Goal: Task Accomplishment & Management: Use online tool/utility

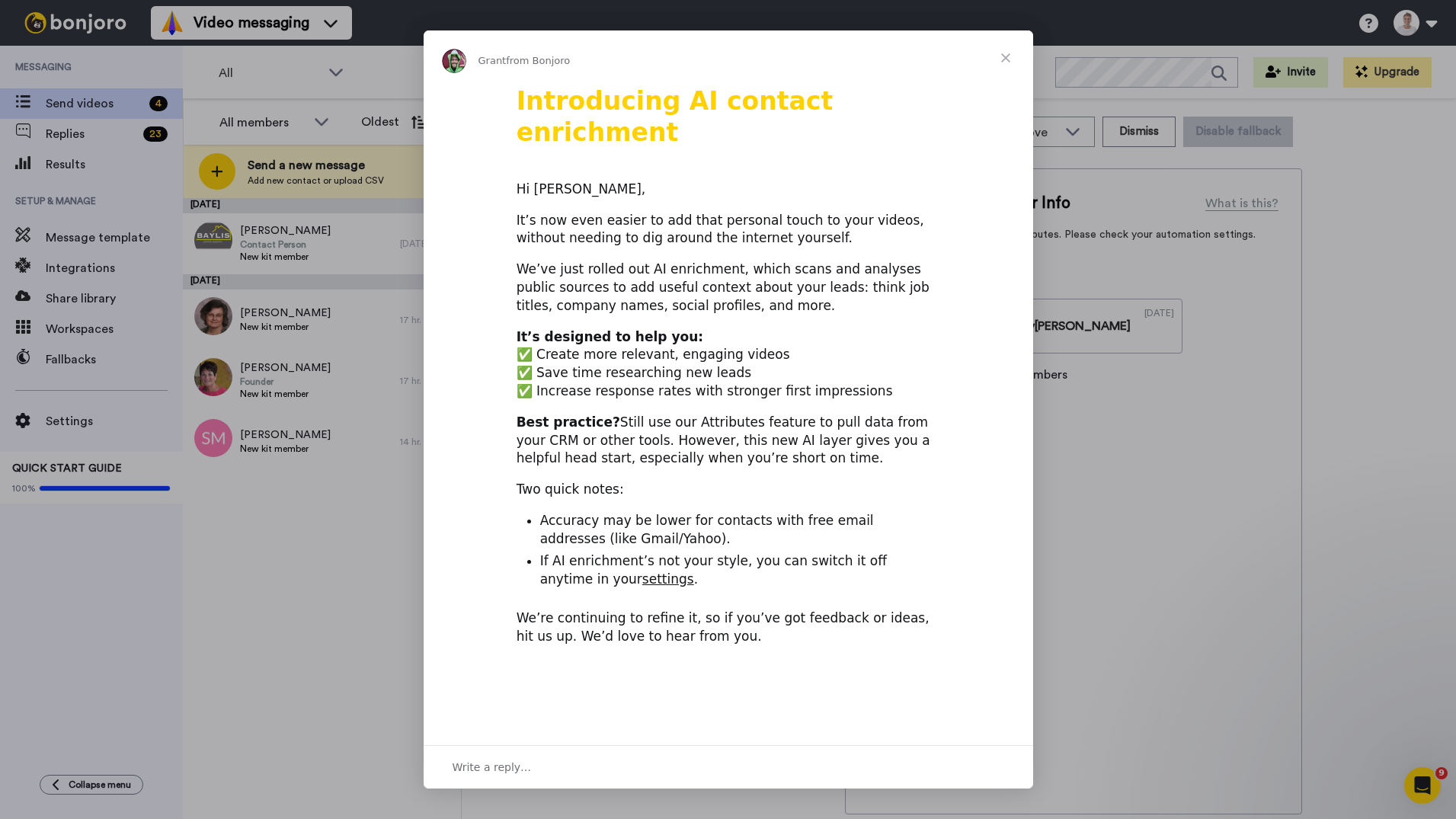
click at [301, 372] on div "Intercom messenger" at bounding box center [728, 409] width 1456 height 819
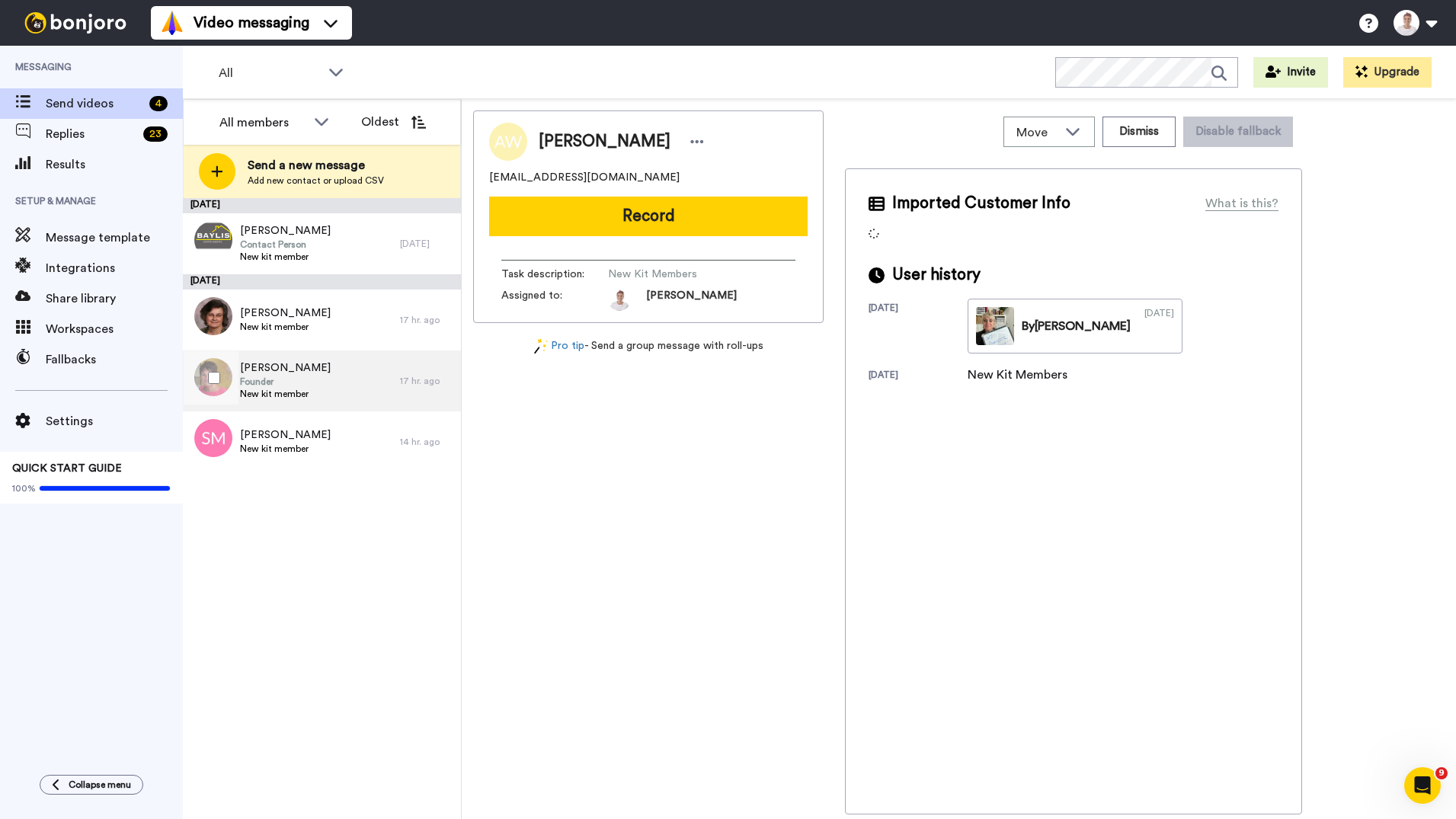
click at [302, 383] on span "Founder" at bounding box center [285, 382] width 91 height 13
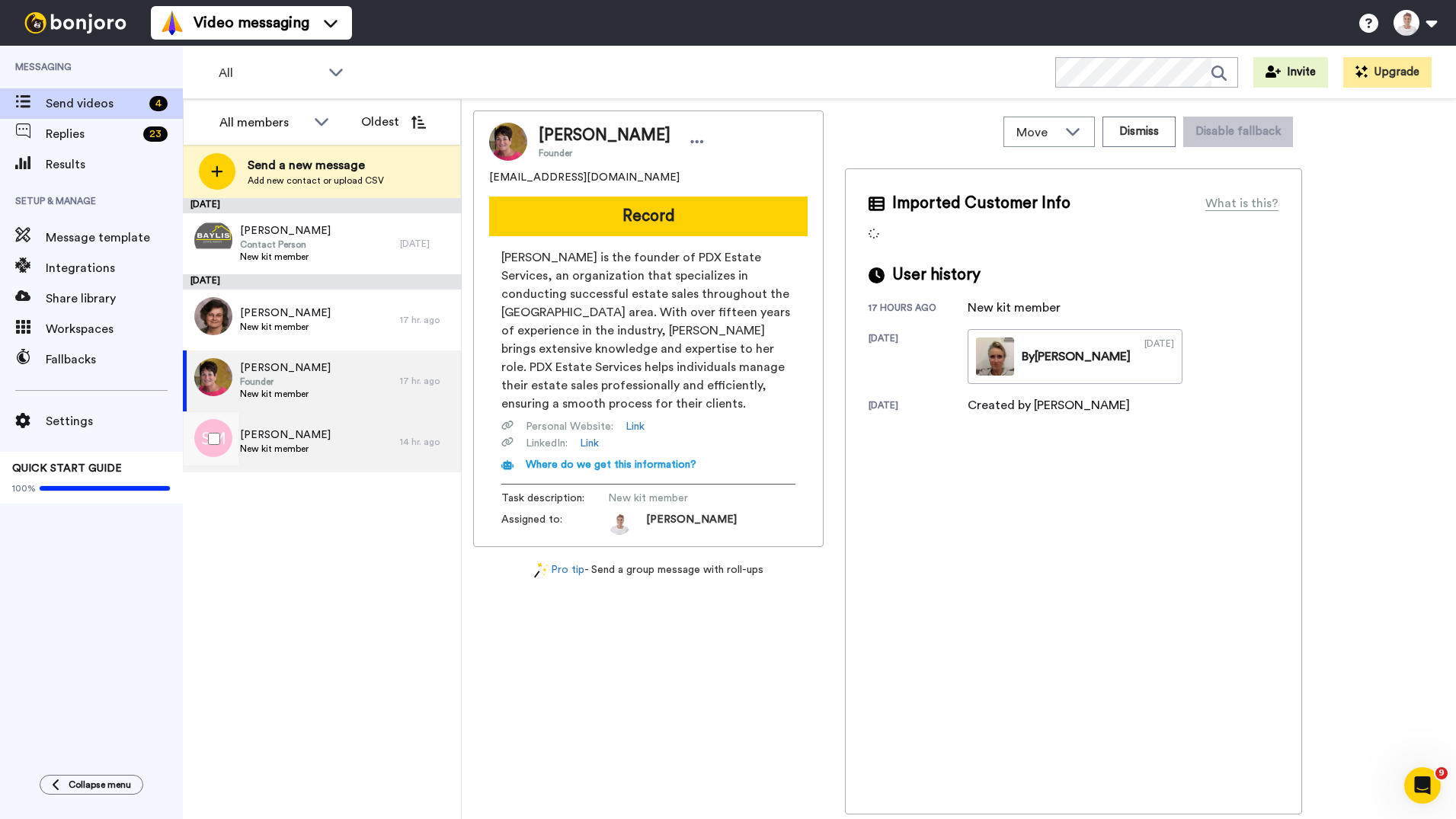
click at [335, 432] on div "[PERSON_NAME] New kit member" at bounding box center [291, 442] width 218 height 61
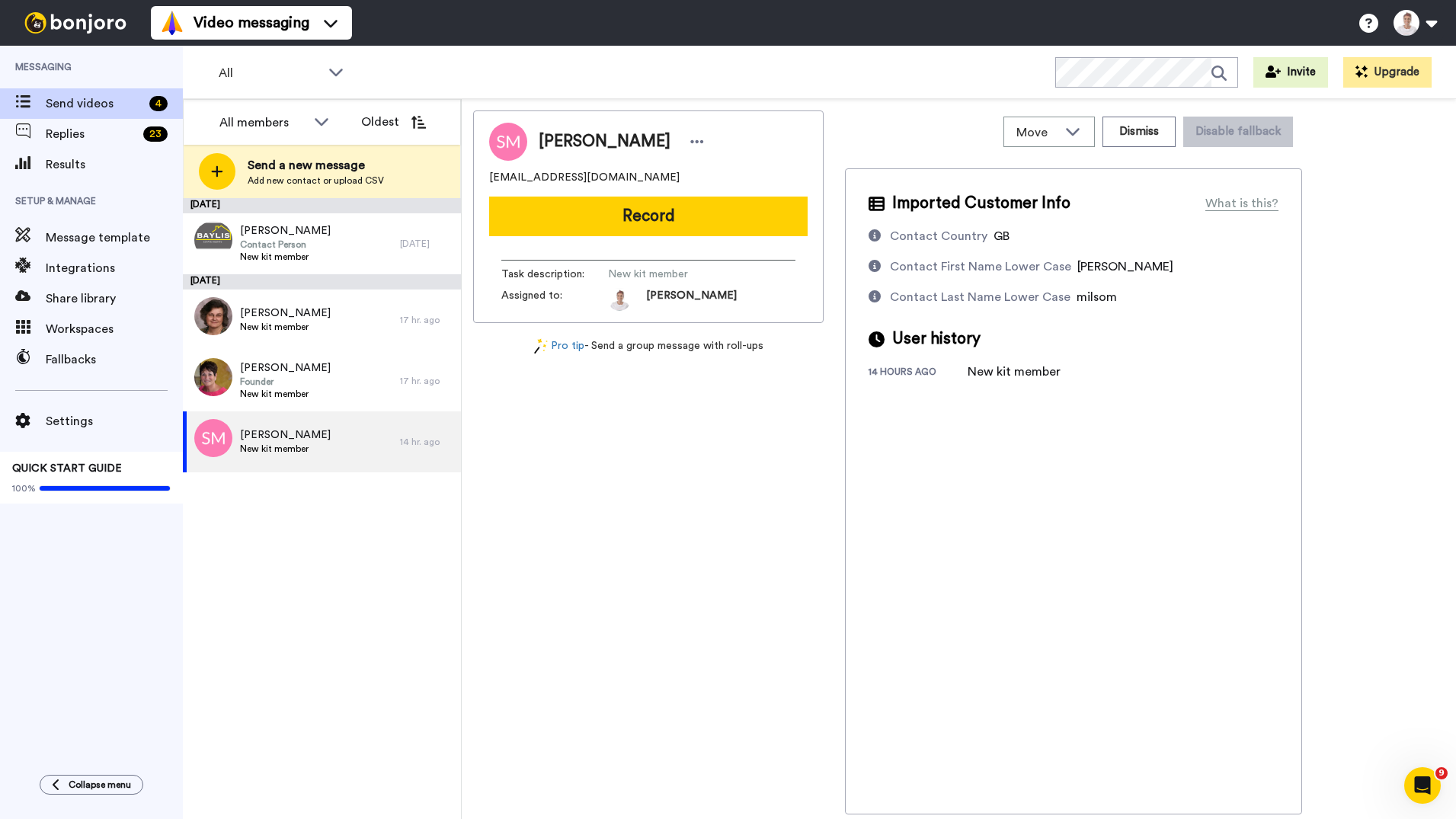
click at [413, 503] on div "[DATE] [PERSON_NAME] Contact Person New kit member [DATE] [DATE] [PERSON_NAME] …" at bounding box center [322, 509] width 278 height 621
click at [322, 239] on div "[PERSON_NAME] Contact Person New kit member" at bounding box center [291, 244] width 218 height 61
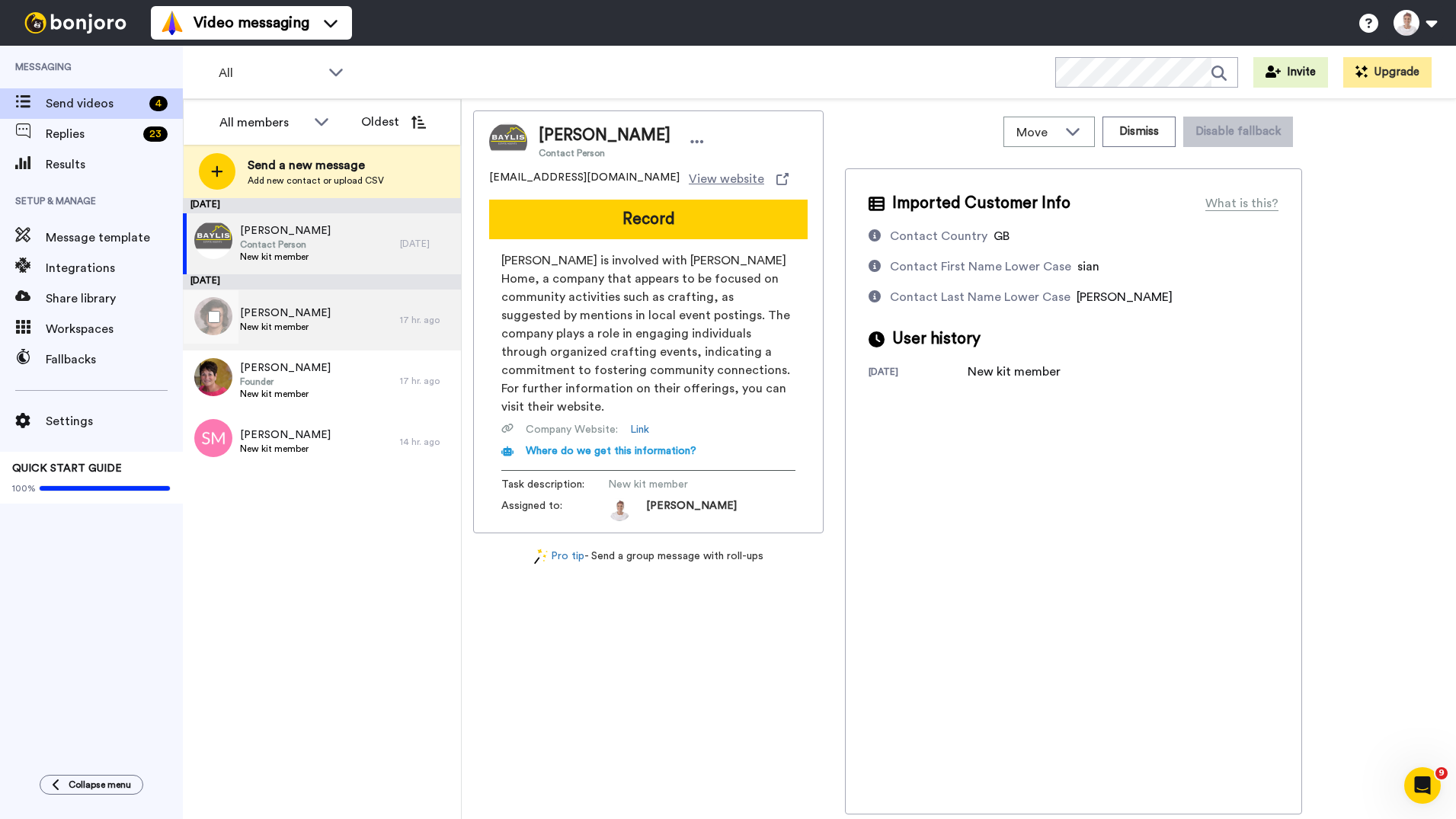
click at [315, 318] on span "[PERSON_NAME]" at bounding box center [285, 313] width 91 height 15
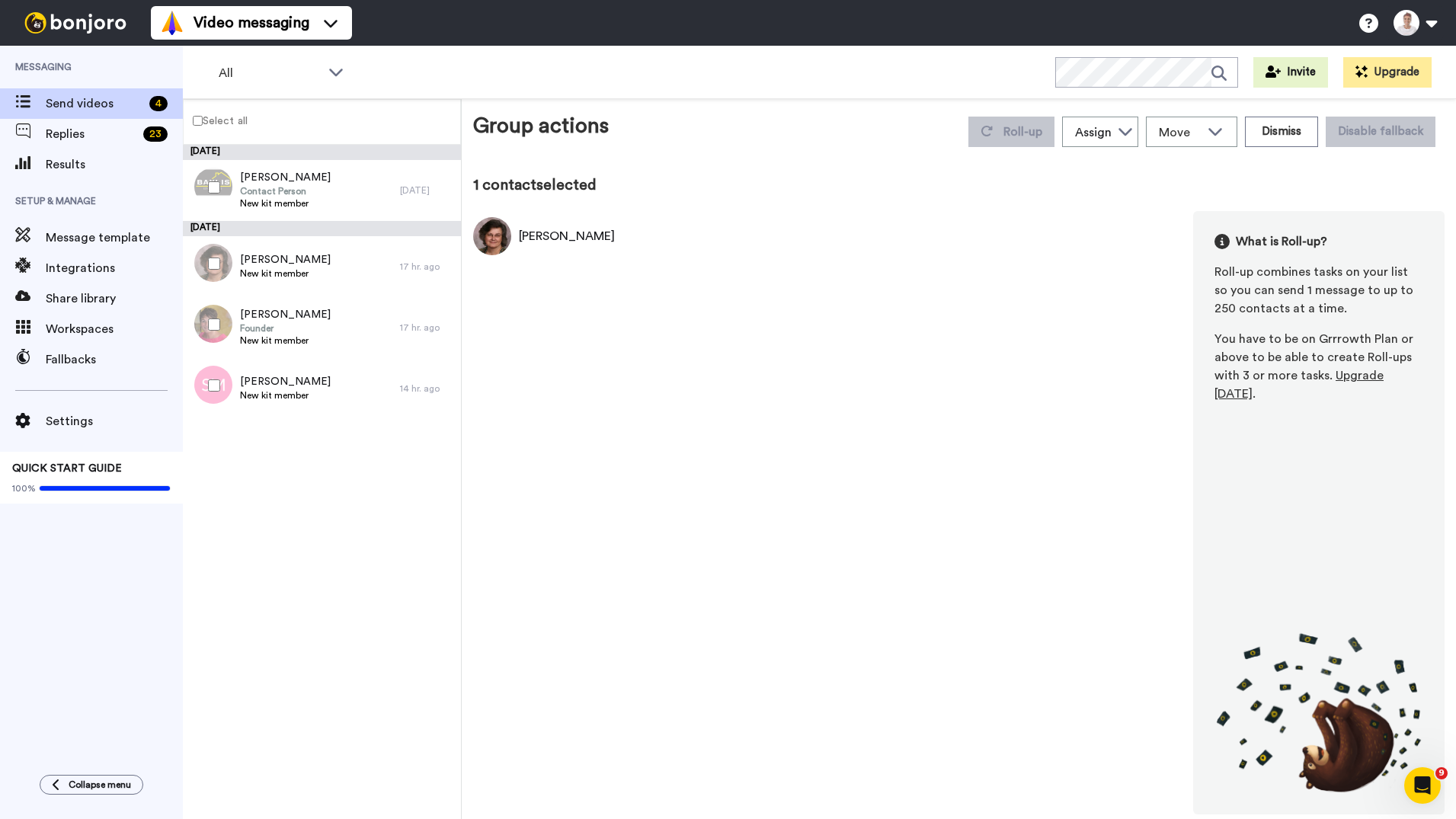
click at [221, 324] on div at bounding box center [211, 324] width 55 height 53
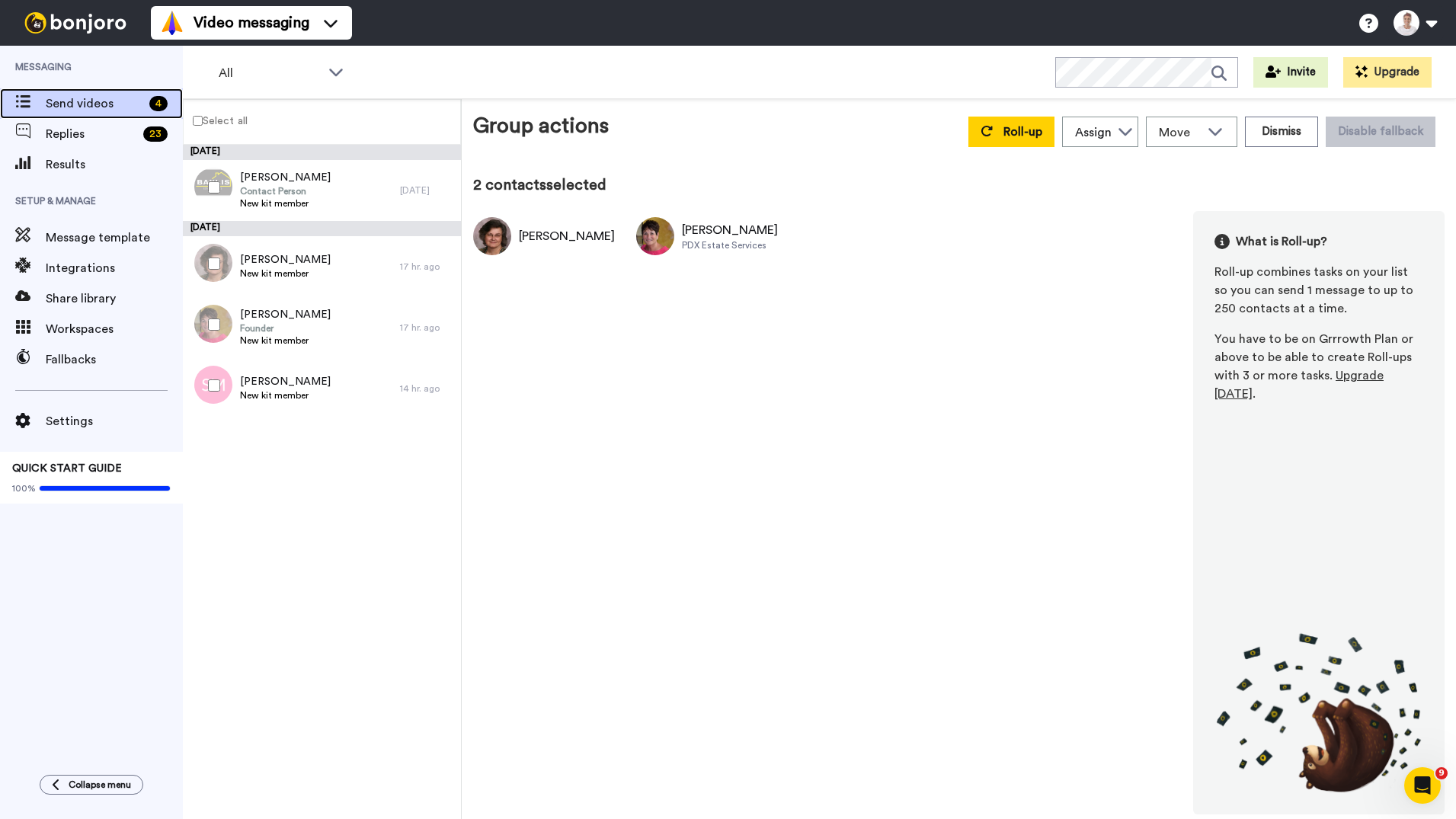
click at [77, 97] on span "Send videos" at bounding box center [94, 103] width 98 height 18
